Goal: Book appointment/travel/reservation

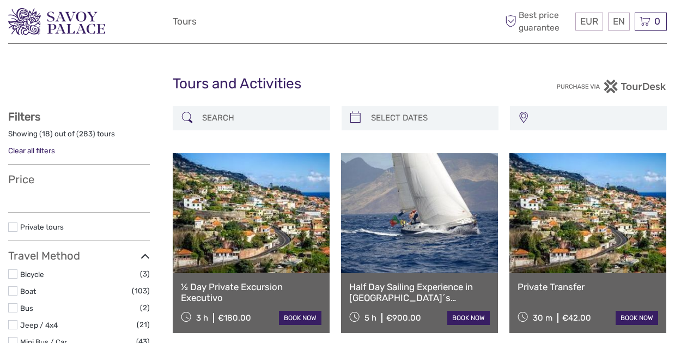
select select
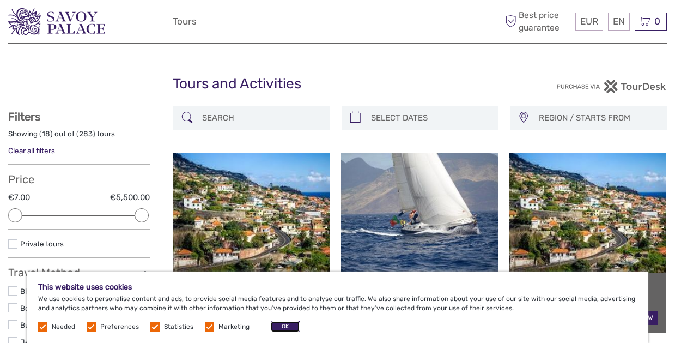
click at [277, 327] on button "OK" at bounding box center [285, 326] width 29 height 11
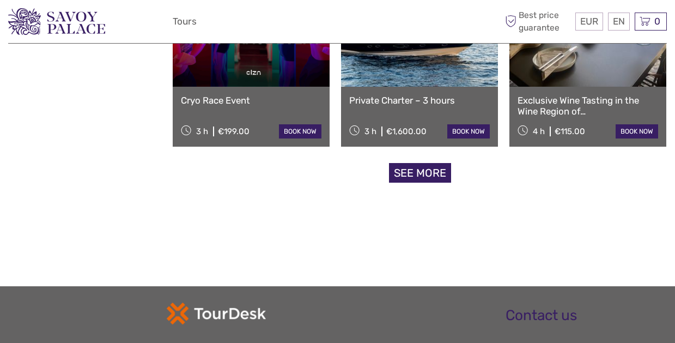
scroll to position [1161, 0]
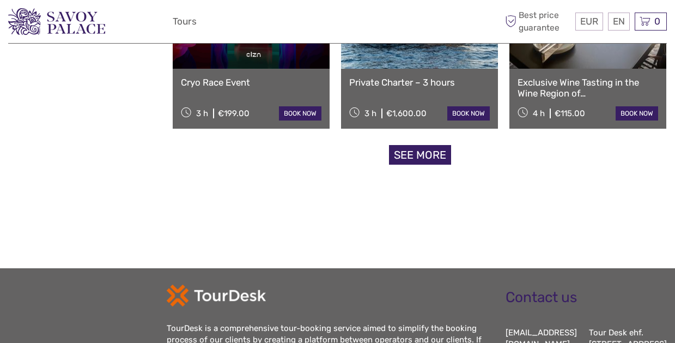
click at [442, 158] on link "See more" at bounding box center [420, 155] width 62 height 20
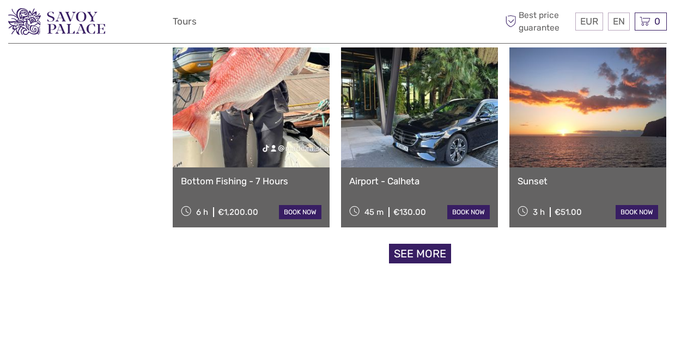
scroll to position [2244, 0]
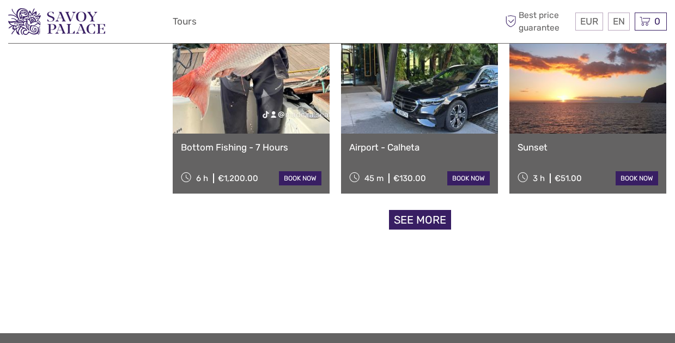
click at [430, 216] on link "See more" at bounding box center [420, 220] width 62 height 20
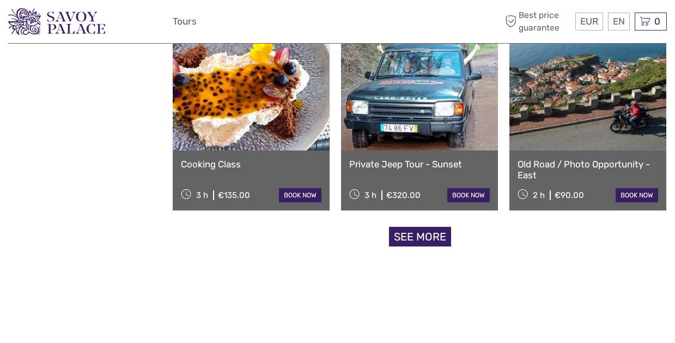
scroll to position [3393, 0]
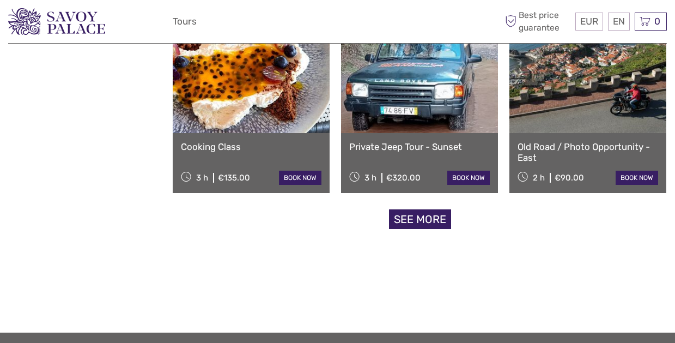
click at [429, 215] on link "See more" at bounding box center [420, 219] width 62 height 20
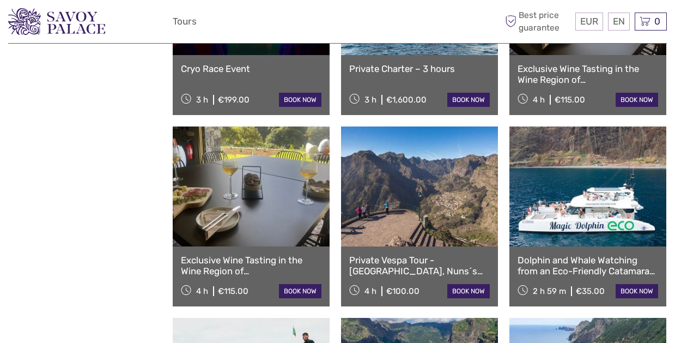
scroll to position [0, 0]
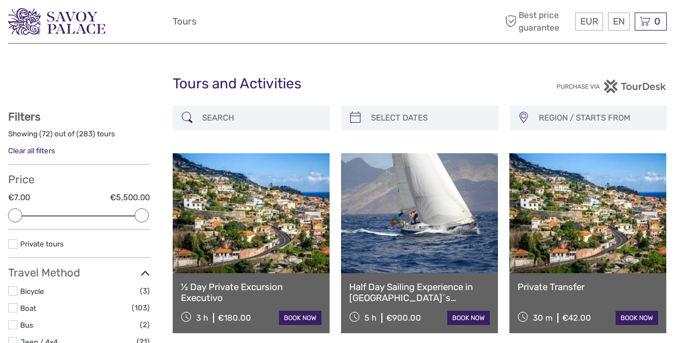
type input "[DATE]"
click at [450, 124] on input "search" at bounding box center [430, 117] width 126 height 19
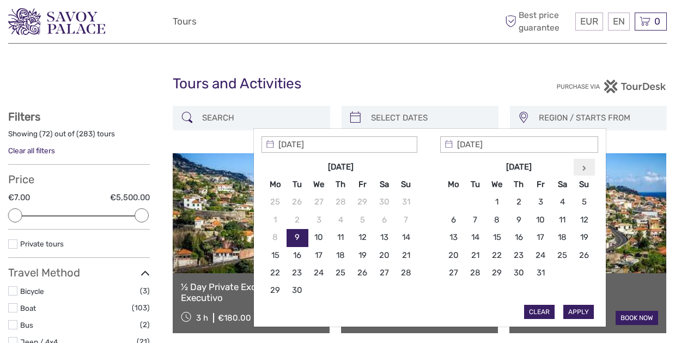
click at [587, 168] on th at bounding box center [585, 166] width 22 height 17
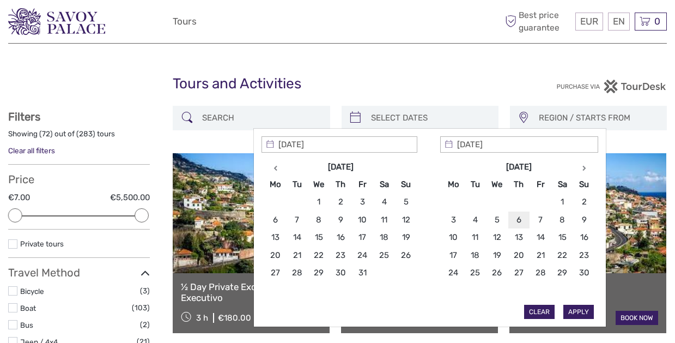
type input "[DATE]"
click at [575, 314] on button "Apply" at bounding box center [579, 312] width 31 height 14
type input "[DATE] - [DATE]"
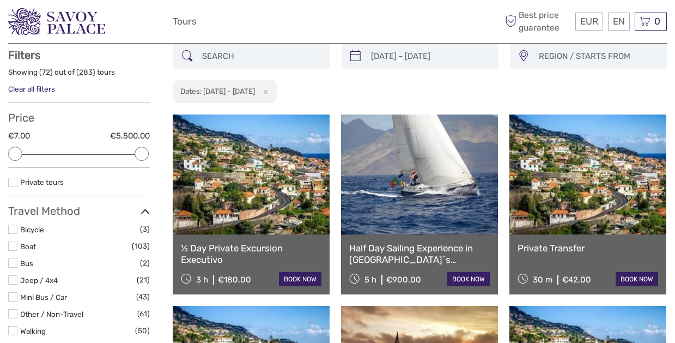
scroll to position [62, 0]
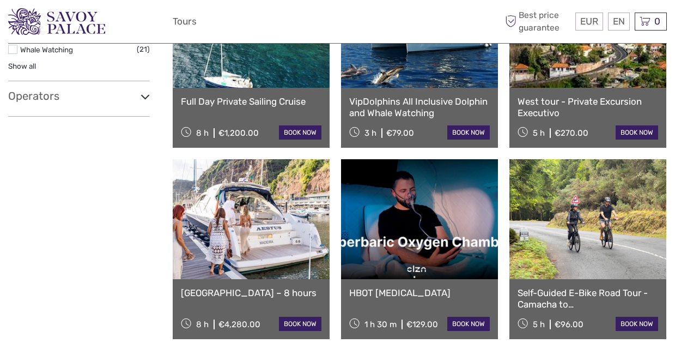
scroll to position [598, 0]
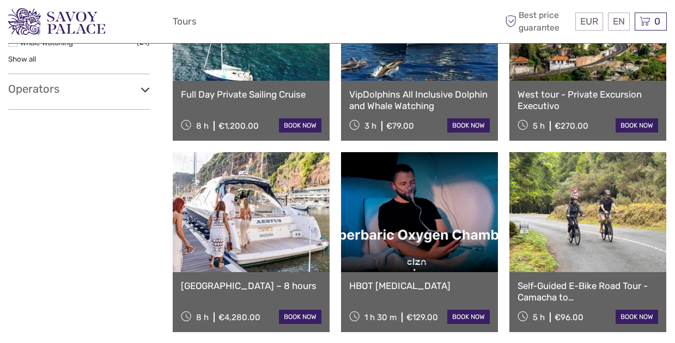
click at [558, 262] on link at bounding box center [588, 212] width 157 height 120
